Goal: Obtain resource: Download file/media

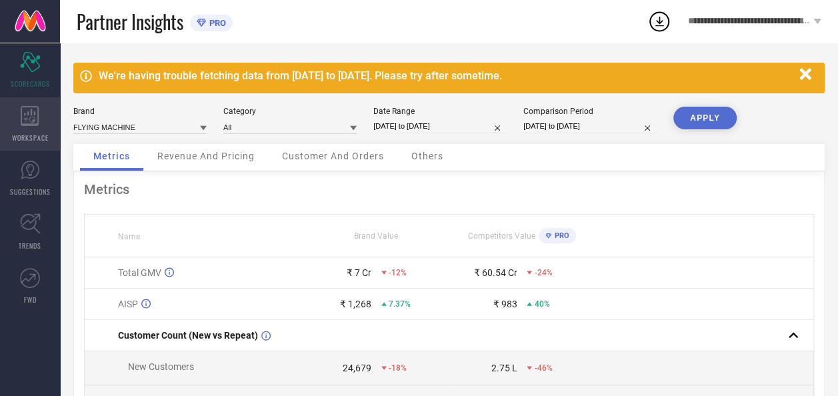
click at [25, 112] on icon at bounding box center [30, 116] width 19 height 20
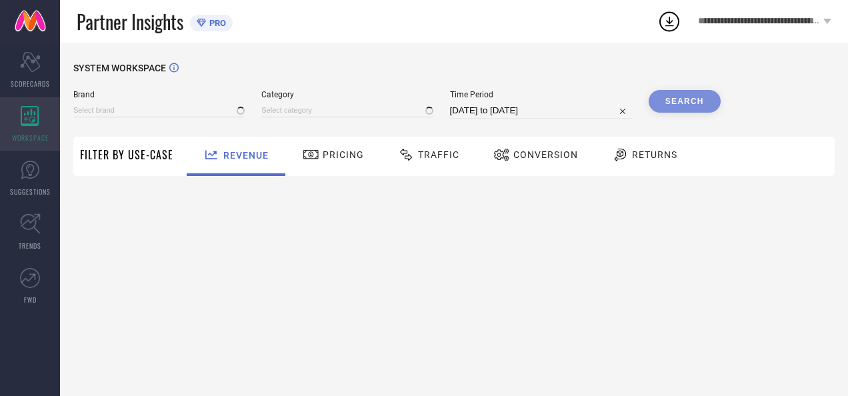
type input "AEROPOSTALE"
type input "All"
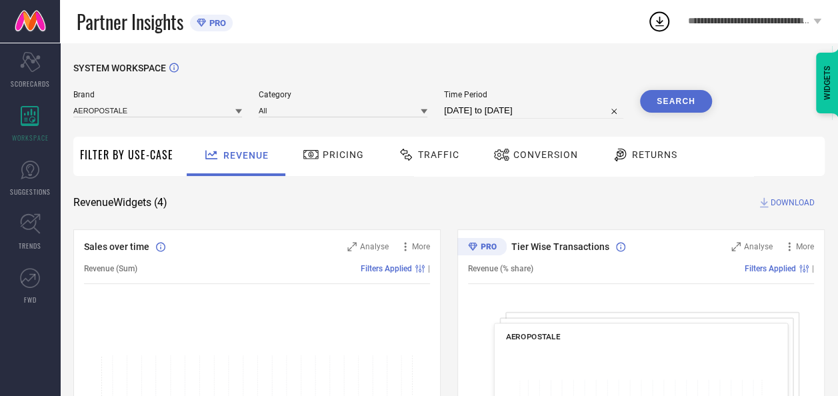
click at [235, 110] on icon at bounding box center [238, 111] width 7 height 7
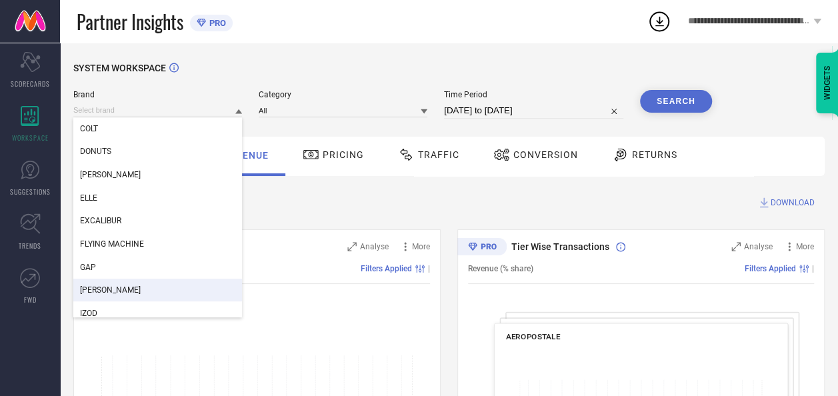
scroll to position [232, 0]
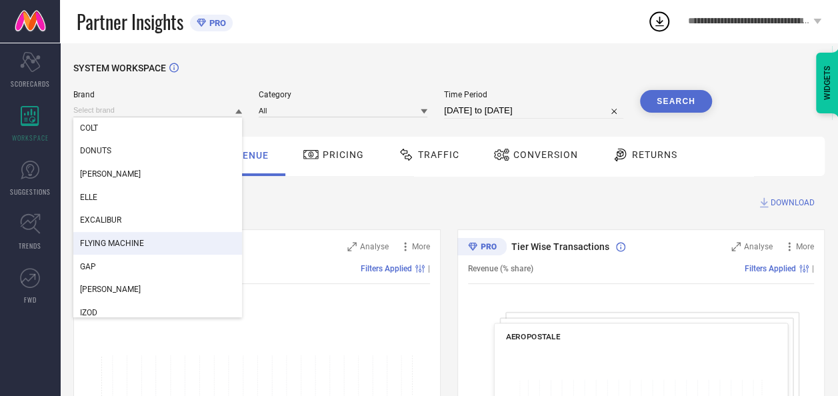
click at [139, 242] on span "FLYING MACHINE" at bounding box center [112, 243] width 64 height 9
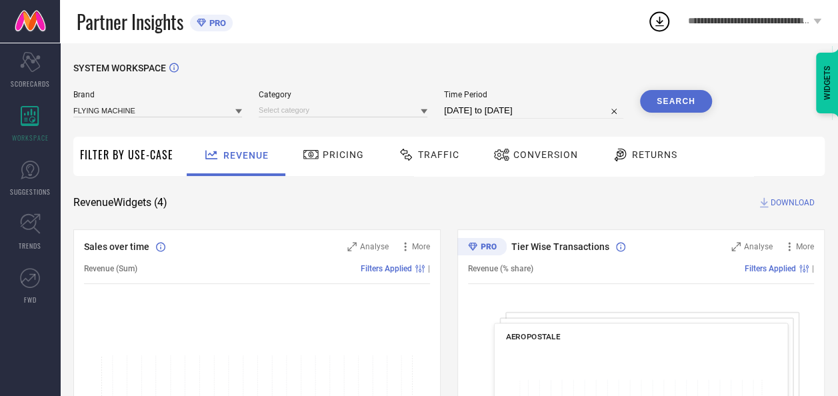
click at [424, 109] on icon at bounding box center [424, 111] width 7 height 7
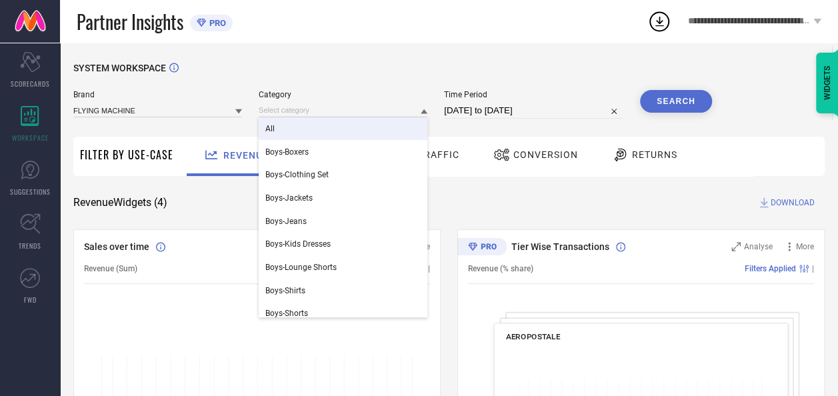
click at [278, 124] on div "All" at bounding box center [343, 128] width 169 height 23
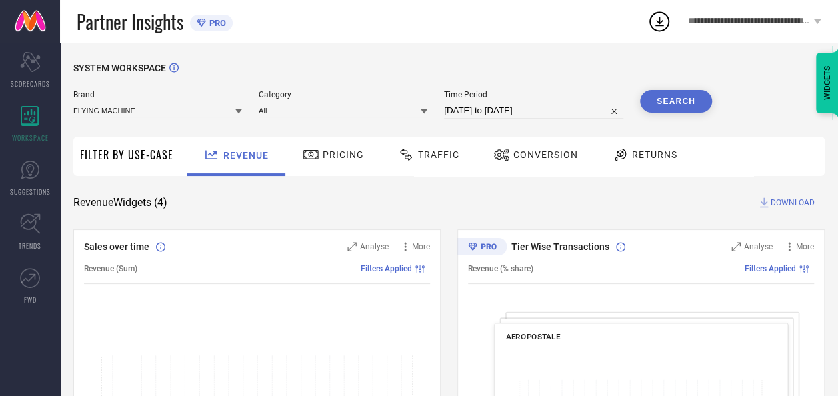
select select "6"
select select "2025"
select select "7"
select select "2025"
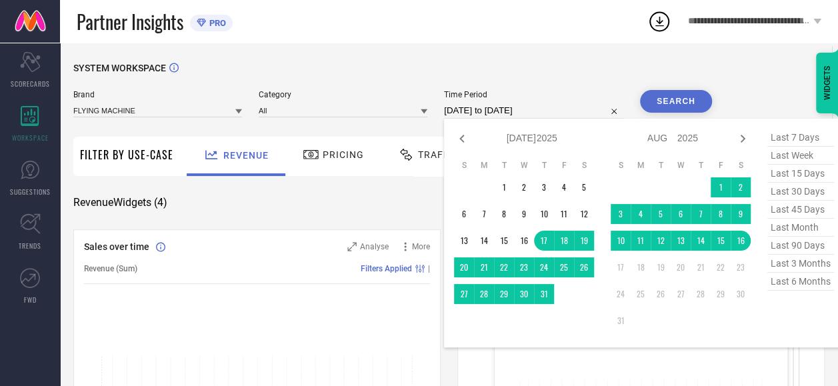
click at [567, 112] on input "[DATE] to [DATE]" at bounding box center [533, 111] width 179 height 16
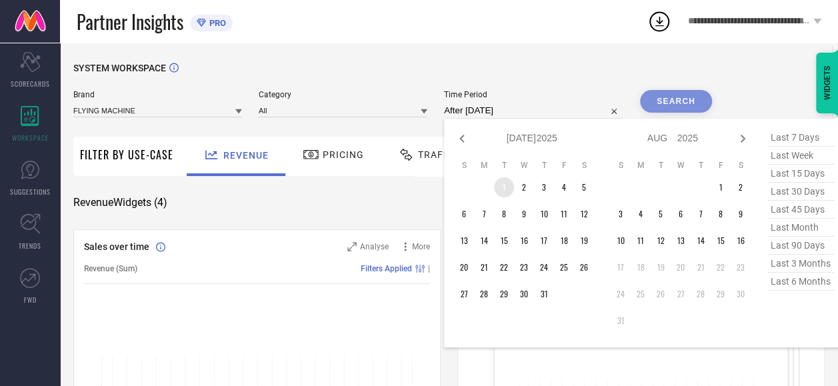
click at [505, 188] on td "1" at bounding box center [504, 187] width 20 height 20
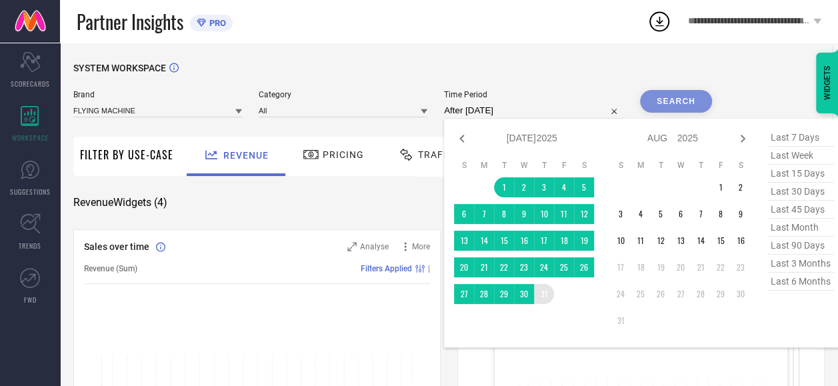
type input "[DATE] to [DATE]"
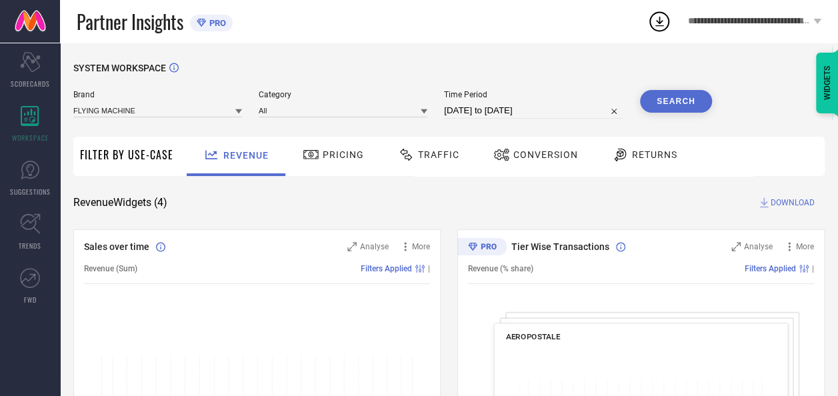
click at [664, 103] on button "Search" at bounding box center [676, 101] width 72 height 23
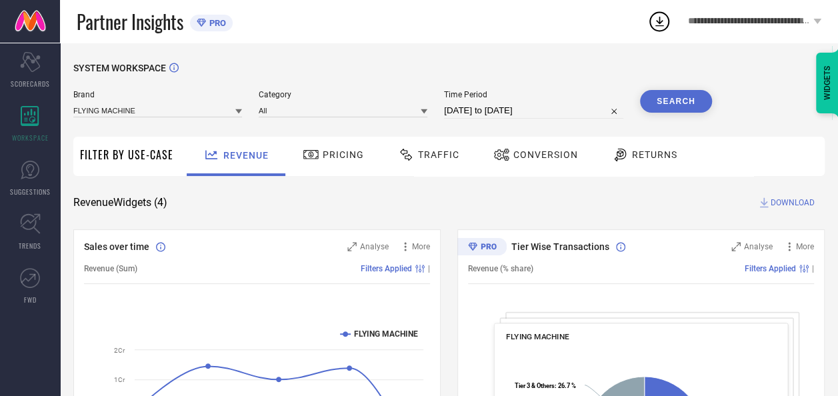
click at [520, 150] on span "Conversion" at bounding box center [546, 154] width 65 height 11
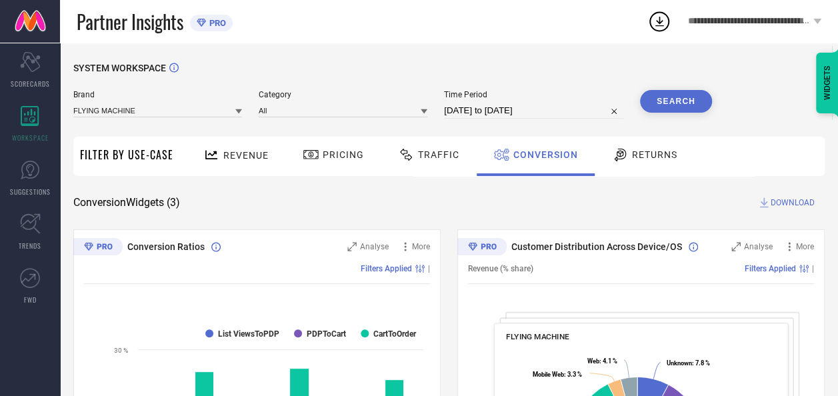
click at [787, 203] on span "DOWNLOAD" at bounding box center [793, 202] width 44 height 13
click at [660, 17] on icon at bounding box center [660, 21] width 24 height 24
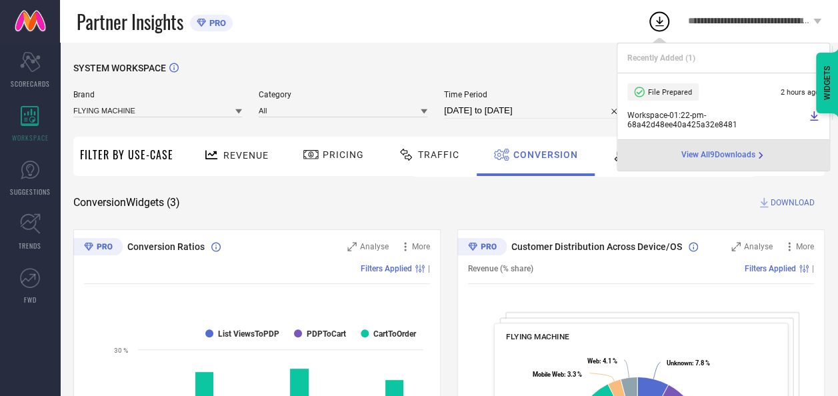
click at [560, 95] on span "Time Period" at bounding box center [533, 94] width 179 height 9
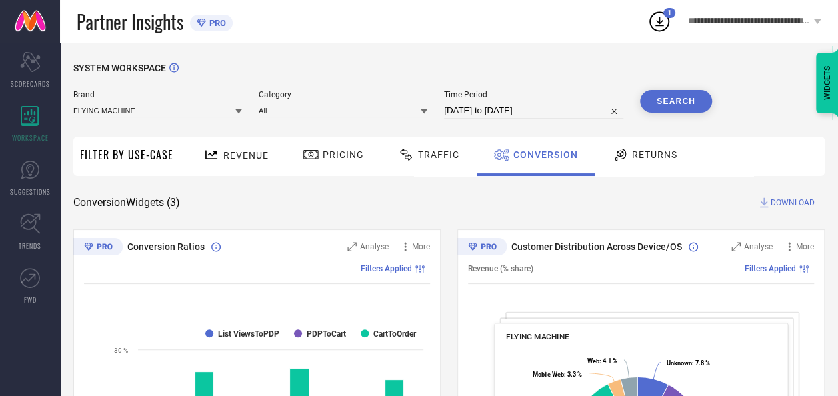
click at [784, 203] on span "DOWNLOAD" at bounding box center [793, 202] width 44 height 13
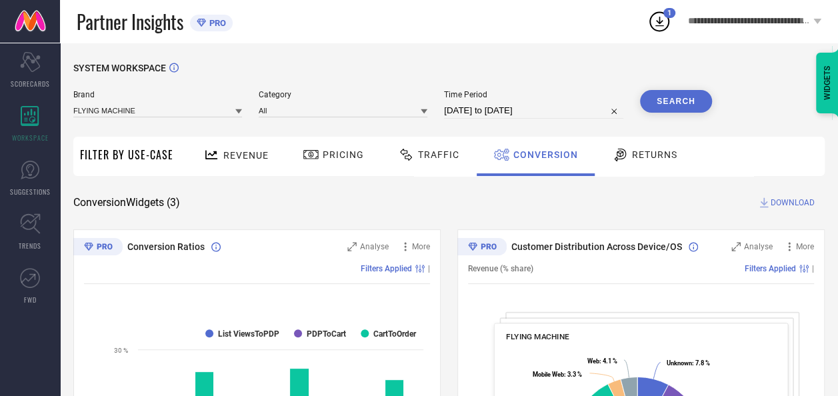
select select "6"
select select "2025"
select select "7"
select select "2025"
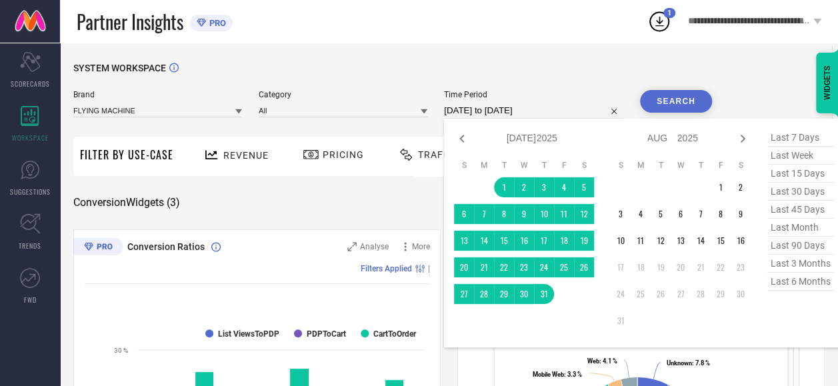
click at [551, 107] on input "[DATE] to [DATE]" at bounding box center [533, 111] width 179 height 16
click at [720, 189] on td "1" at bounding box center [721, 187] width 20 height 20
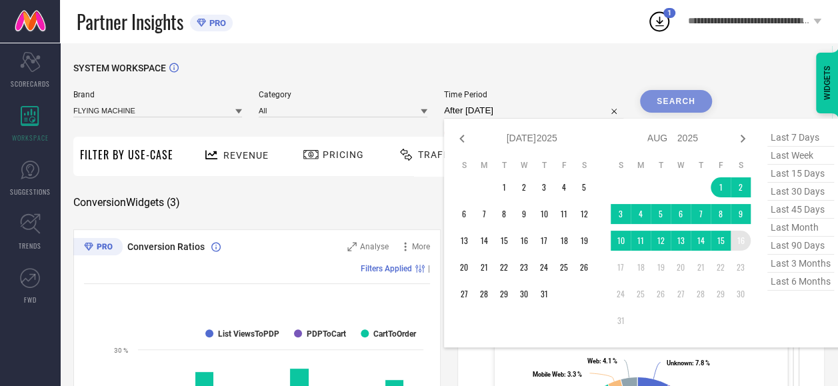
type input "[DATE] to [DATE]"
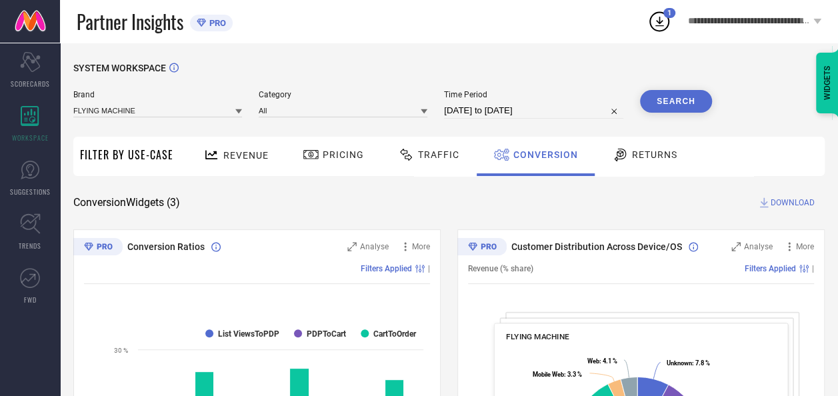
click at [538, 155] on span "Conversion" at bounding box center [546, 154] width 65 height 11
click at [796, 203] on span "DOWNLOAD" at bounding box center [793, 202] width 44 height 13
click at [622, 204] on div "Conversion Widgets ( 3 ) DOWNLOAD" at bounding box center [449, 202] width 752 height 13
click at [659, 25] on icon at bounding box center [660, 22] width 9 height 10
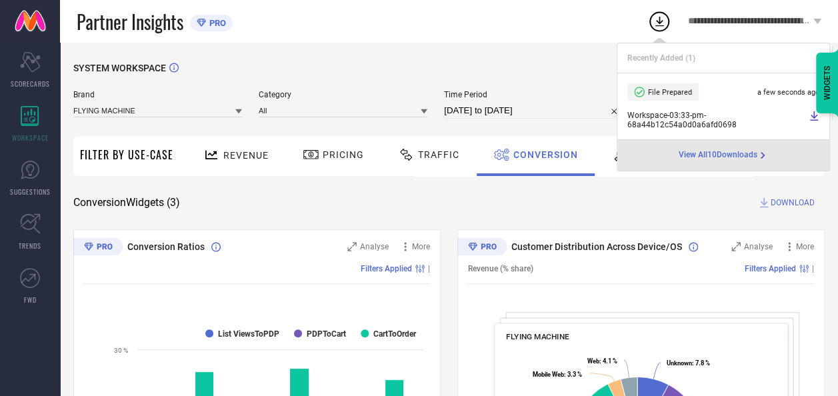
click at [671, 118] on span "Workspace - 03:33-pm - 68a44b12c54a0d0a6afd0698" at bounding box center [717, 120] width 178 height 19
click at [721, 152] on span "View All 10 Downloads" at bounding box center [718, 155] width 79 height 11
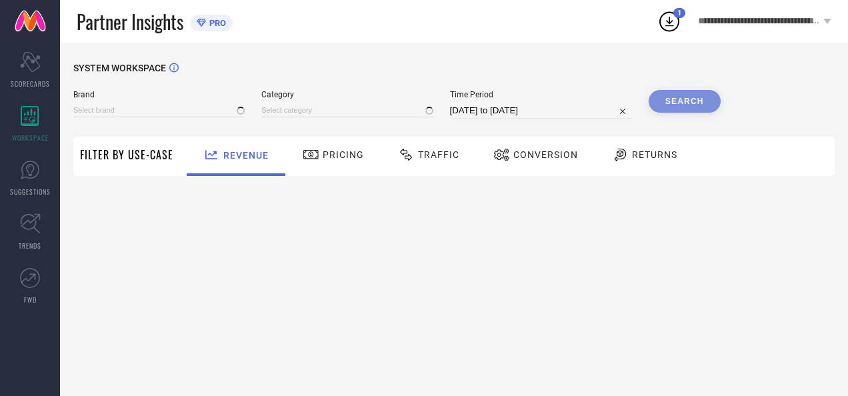
type input "AEROPOSTALE"
type input "All"
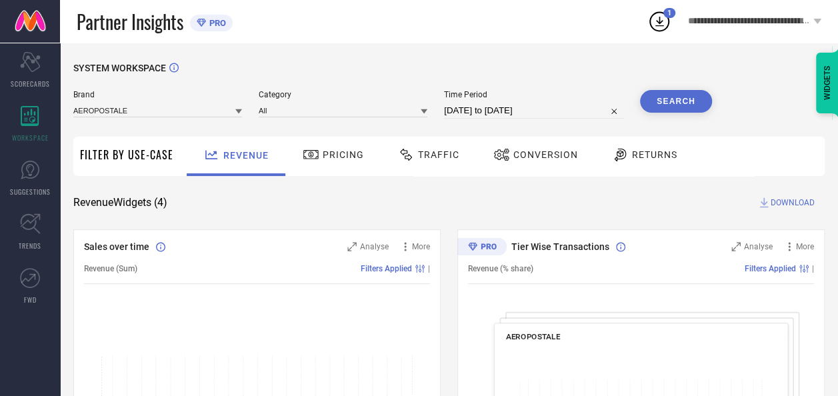
click at [530, 153] on span "Conversion" at bounding box center [546, 154] width 65 height 11
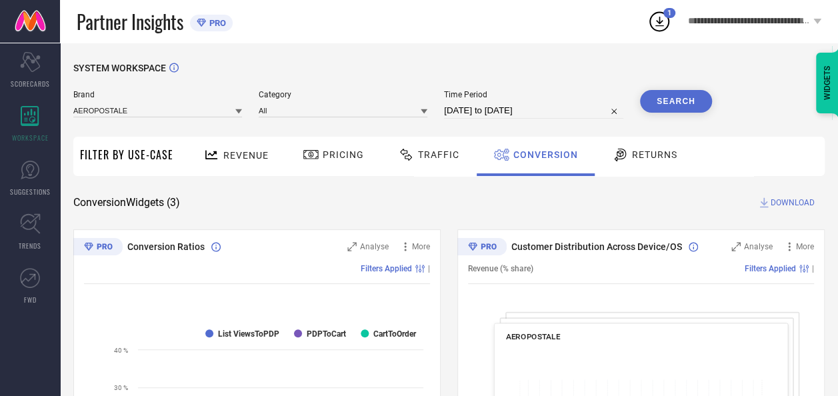
select select "6"
select select "2025"
select select "7"
select select "2025"
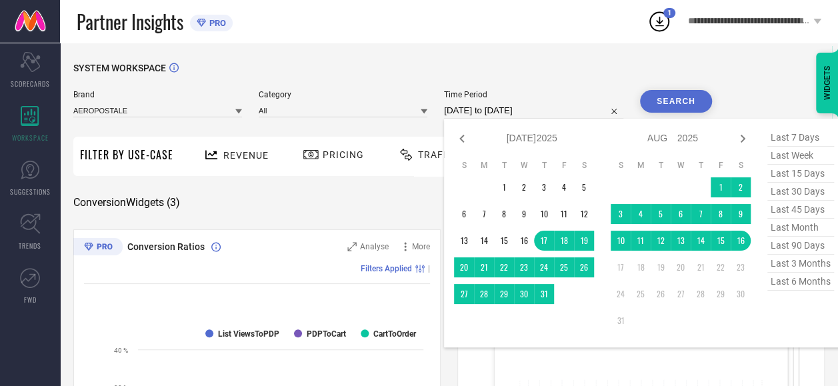
click at [512, 111] on input "[DATE] to [DATE]" at bounding box center [533, 111] width 179 height 16
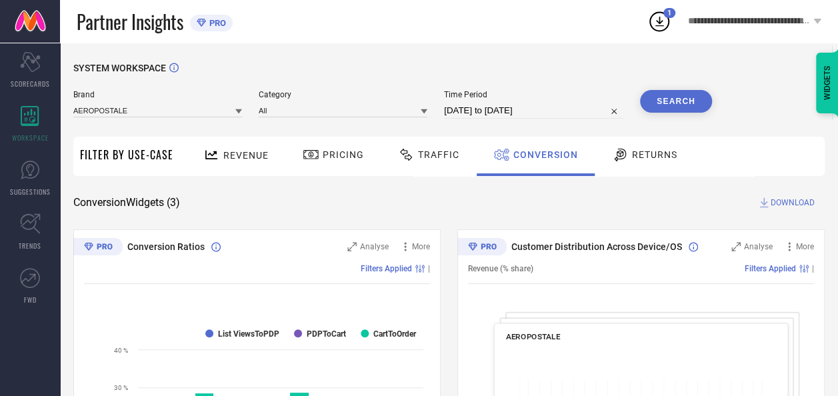
click at [660, 19] on icon at bounding box center [660, 21] width 24 height 24
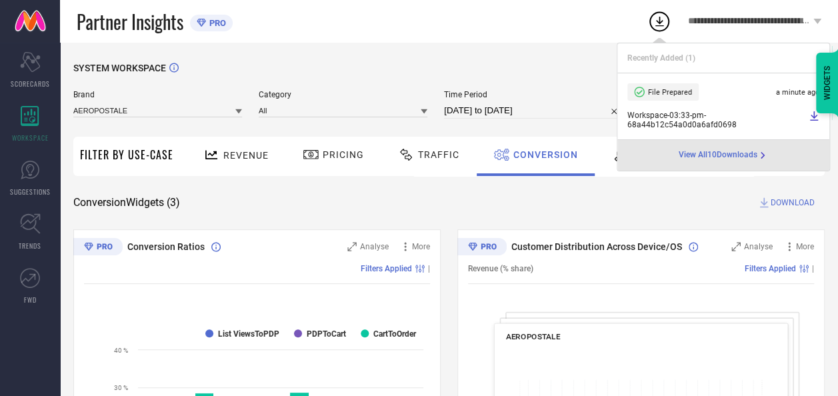
click at [682, 121] on span "Workspace - 03:33-pm - 68a44b12c54a0d0a6afd0698" at bounding box center [717, 120] width 178 height 19
drag, startPoint x: 682, startPoint y: 121, endPoint x: 778, endPoint y: 119, distance: 96.1
click at [778, 119] on span "Workspace - 03:33-pm - 68a44b12c54a0d0a6afd0698" at bounding box center [717, 120] width 178 height 19
click at [813, 113] on icon at bounding box center [814, 116] width 11 height 11
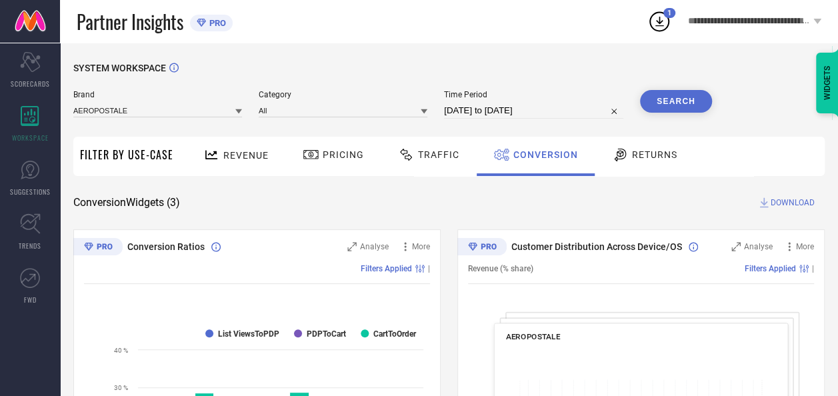
click at [424, 196] on div "Conversion Widgets ( 3 ) DOWNLOAD" at bounding box center [449, 202] width 752 height 13
click at [239, 105] on div at bounding box center [238, 111] width 7 height 13
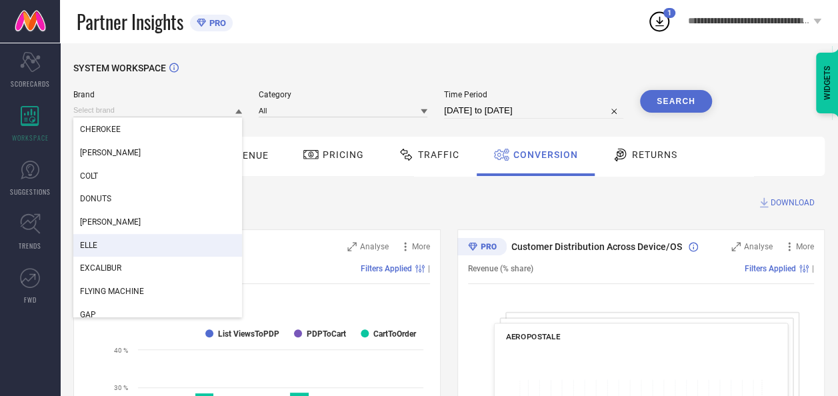
scroll to position [204, 0]
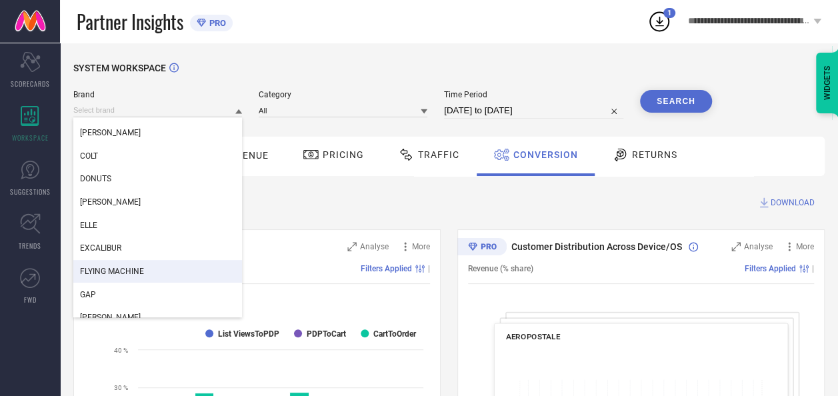
click at [151, 269] on div "FLYING MACHINE" at bounding box center [157, 271] width 169 height 23
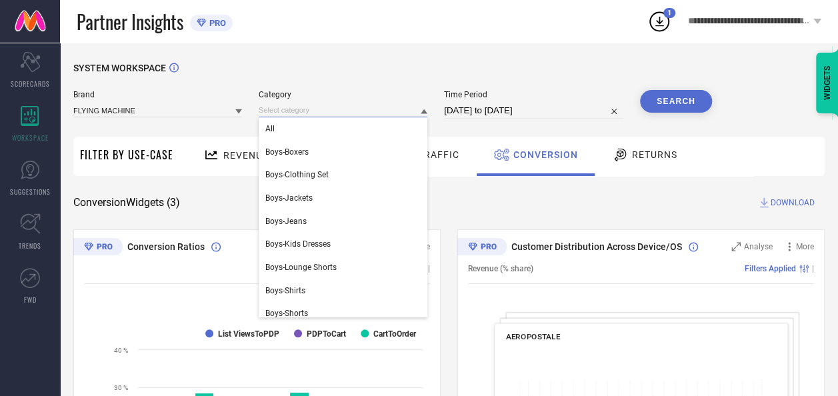
click at [296, 114] on input at bounding box center [343, 110] width 169 height 14
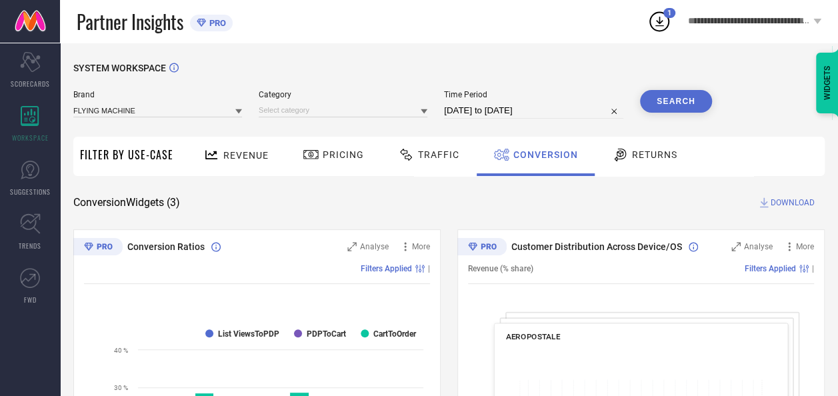
click at [423, 114] on icon at bounding box center [424, 111] width 7 height 7
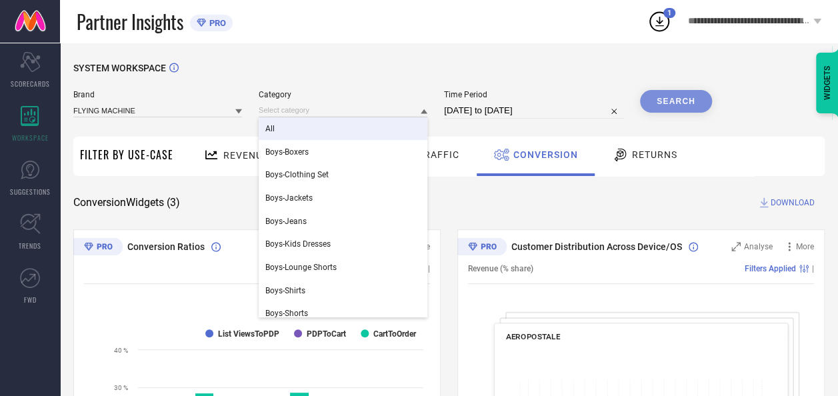
click at [390, 130] on div "All" at bounding box center [343, 128] width 169 height 23
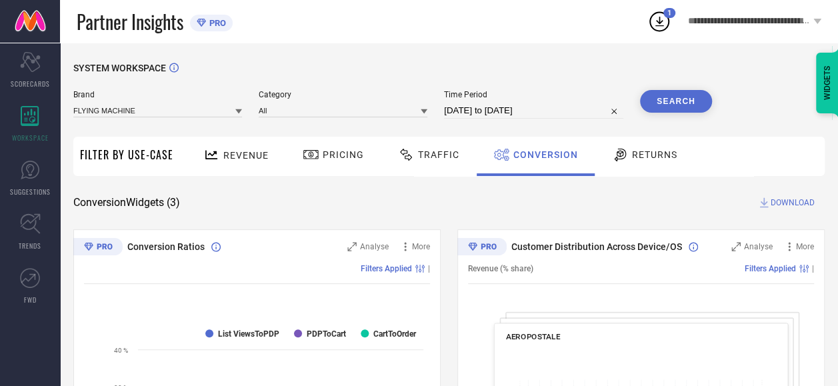
select select "6"
select select "2025"
select select "7"
select select "2025"
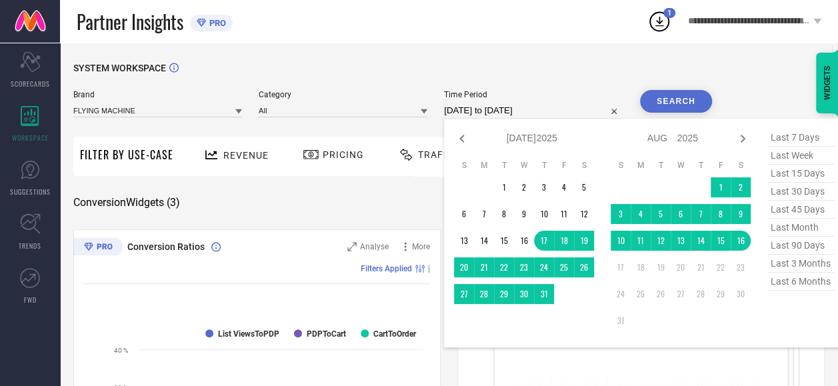
click at [495, 111] on input "[DATE] to [DATE]" at bounding box center [533, 111] width 179 height 16
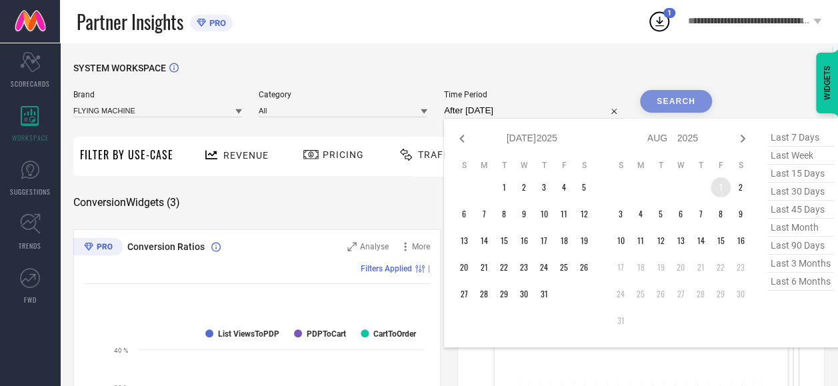
click at [723, 180] on td "1" at bounding box center [721, 187] width 20 height 20
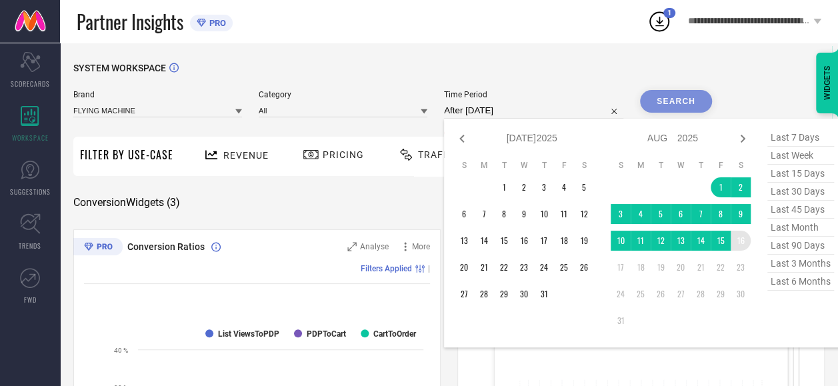
type input "[DATE] to [DATE]"
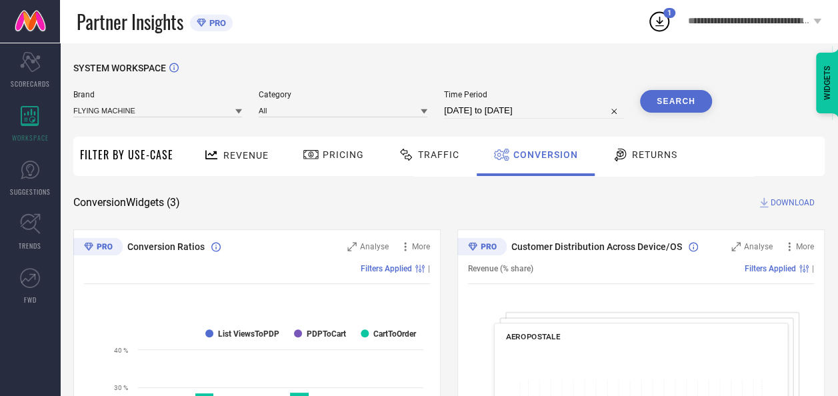
click at [678, 97] on button "Search" at bounding box center [676, 101] width 72 height 23
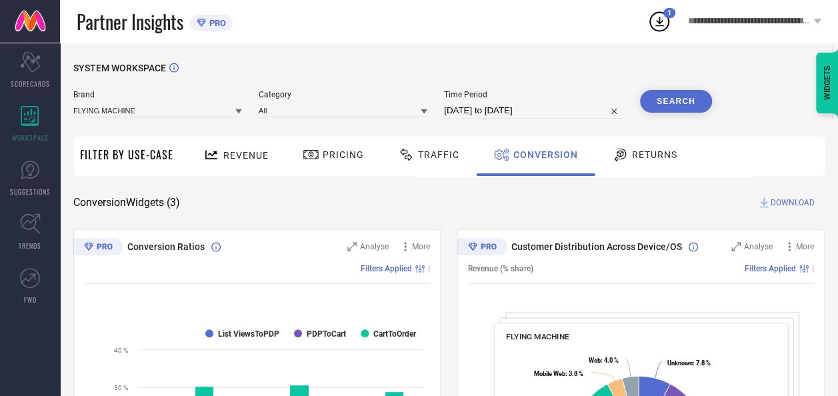
click at [788, 201] on span "DOWNLOAD" at bounding box center [793, 202] width 44 height 13
